Goal: Transaction & Acquisition: Book appointment/travel/reservation

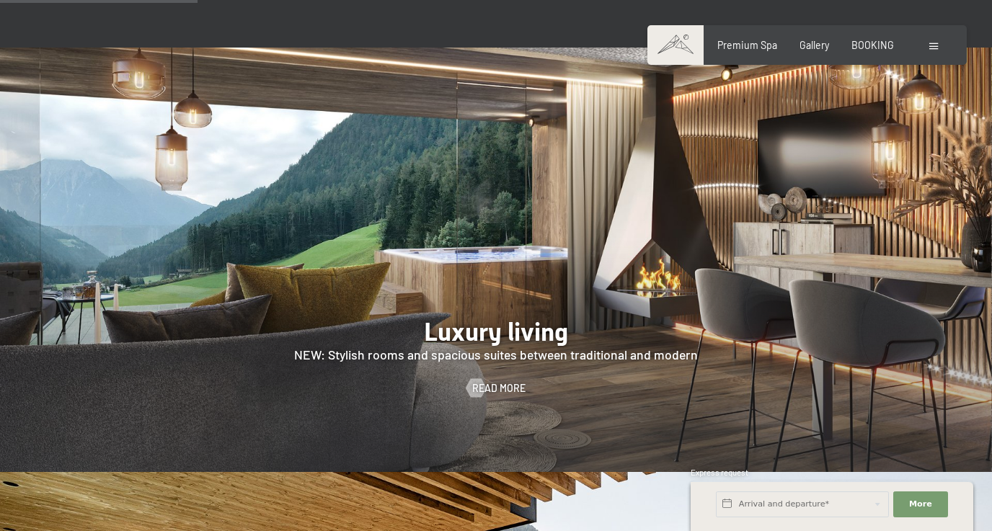
scroll to position [1148, 0]
click at [851, 47] on div "Premium Spa Gallery BOOKING" at bounding box center [795, 45] width 244 height 14
click at [875, 45] on span "BOOKING" at bounding box center [873, 43] width 43 height 12
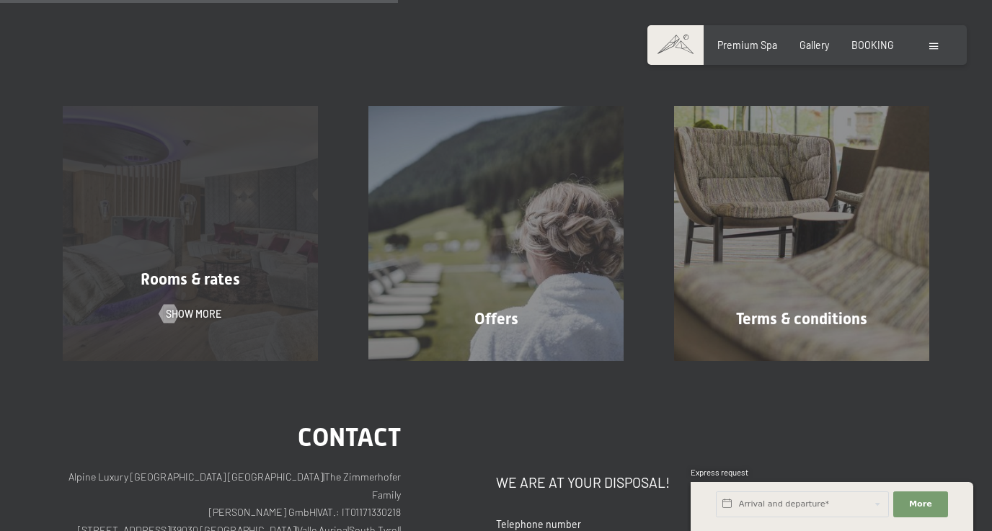
click at [180, 165] on div "Rooms & rates Show more" at bounding box center [190, 233] width 306 height 255
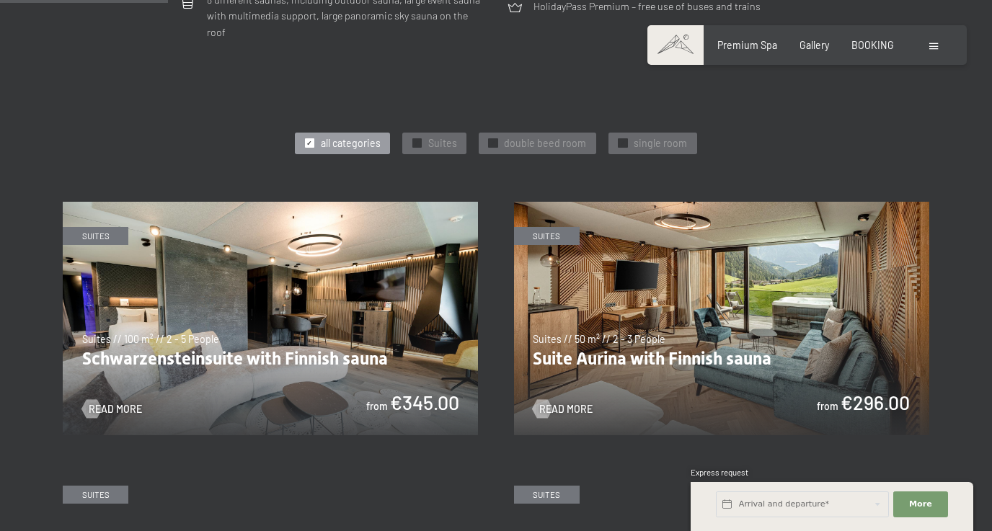
scroll to position [658, 0]
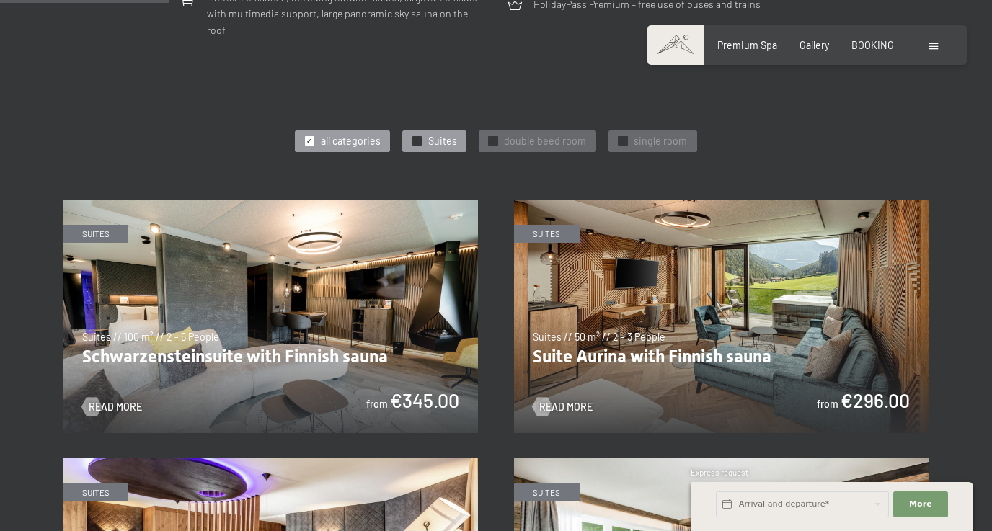
click at [433, 134] on span "Suites" at bounding box center [442, 141] width 29 height 14
click at [707, 236] on img at bounding box center [721, 317] width 415 height 234
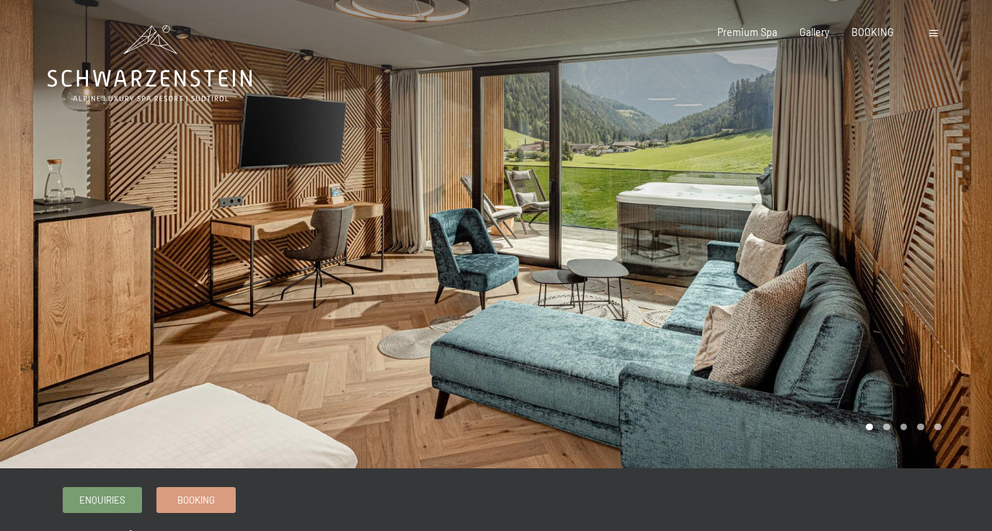
click at [891, 297] on div at bounding box center [744, 234] width 496 height 469
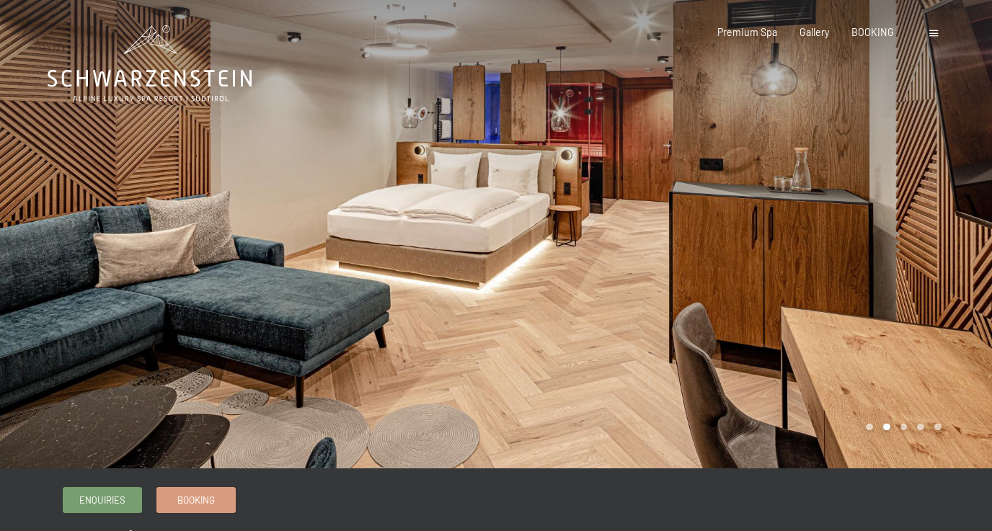
click at [71, 208] on div at bounding box center [248, 234] width 496 height 469
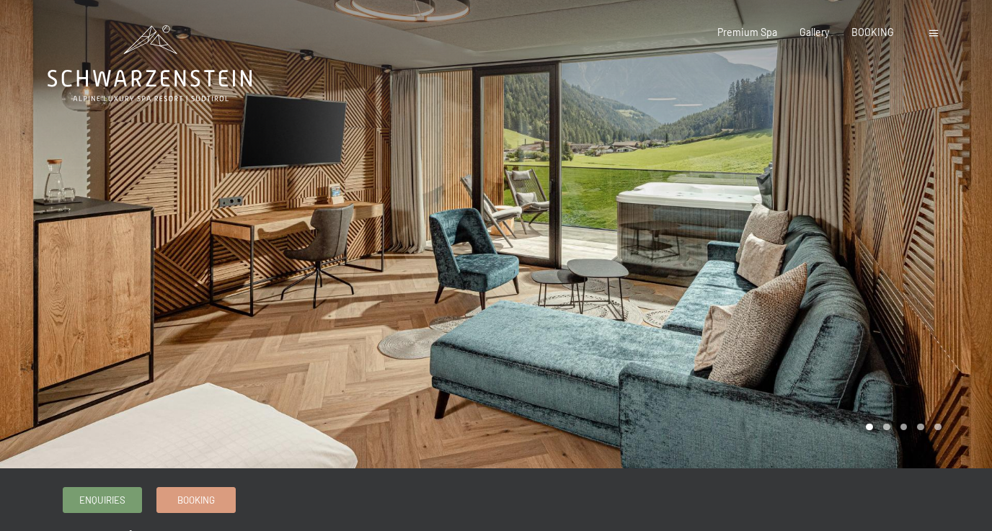
click at [892, 217] on div at bounding box center [744, 234] width 496 height 469
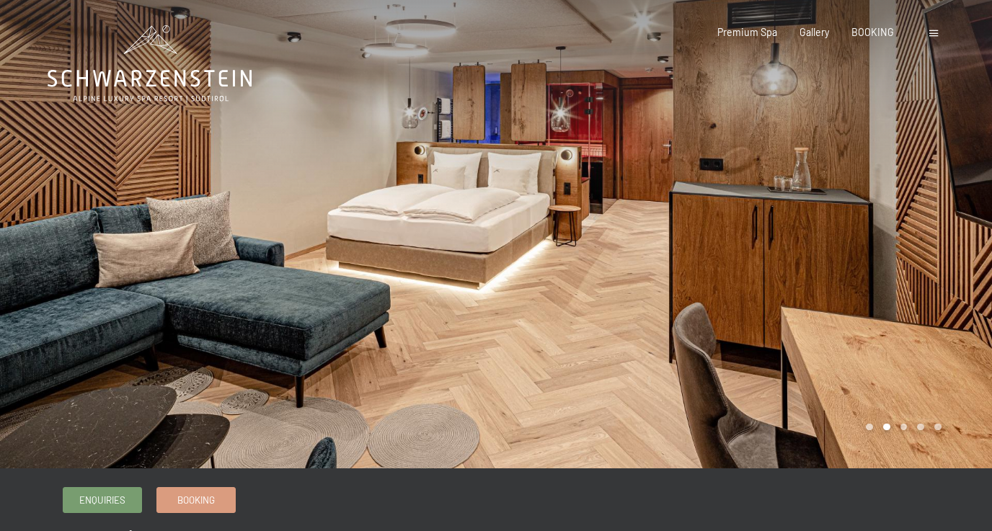
click at [892, 217] on div at bounding box center [744, 234] width 496 height 469
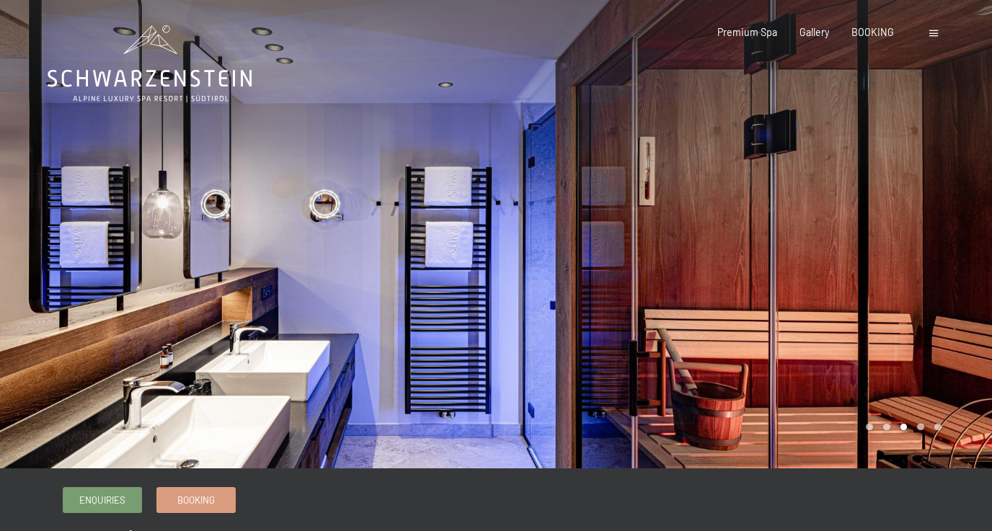
click at [892, 217] on div at bounding box center [744, 234] width 496 height 469
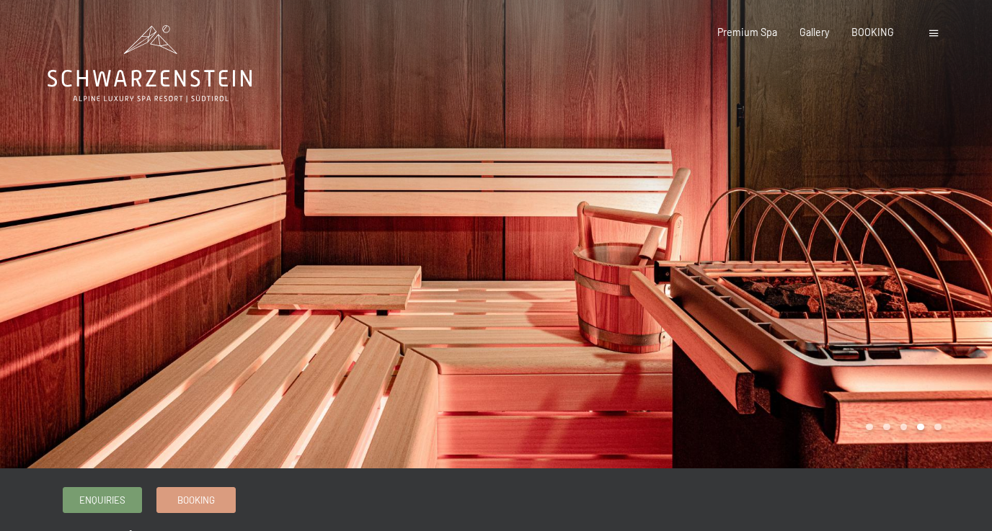
click at [903, 185] on div at bounding box center [744, 234] width 496 height 469
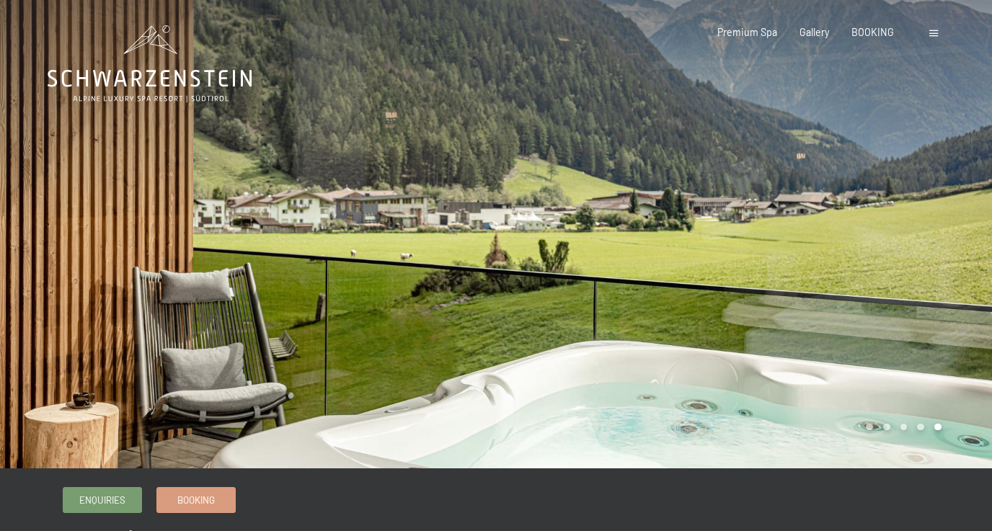
click at [903, 185] on div at bounding box center [744, 234] width 496 height 469
